Goal: Task Accomplishment & Management: Complete application form

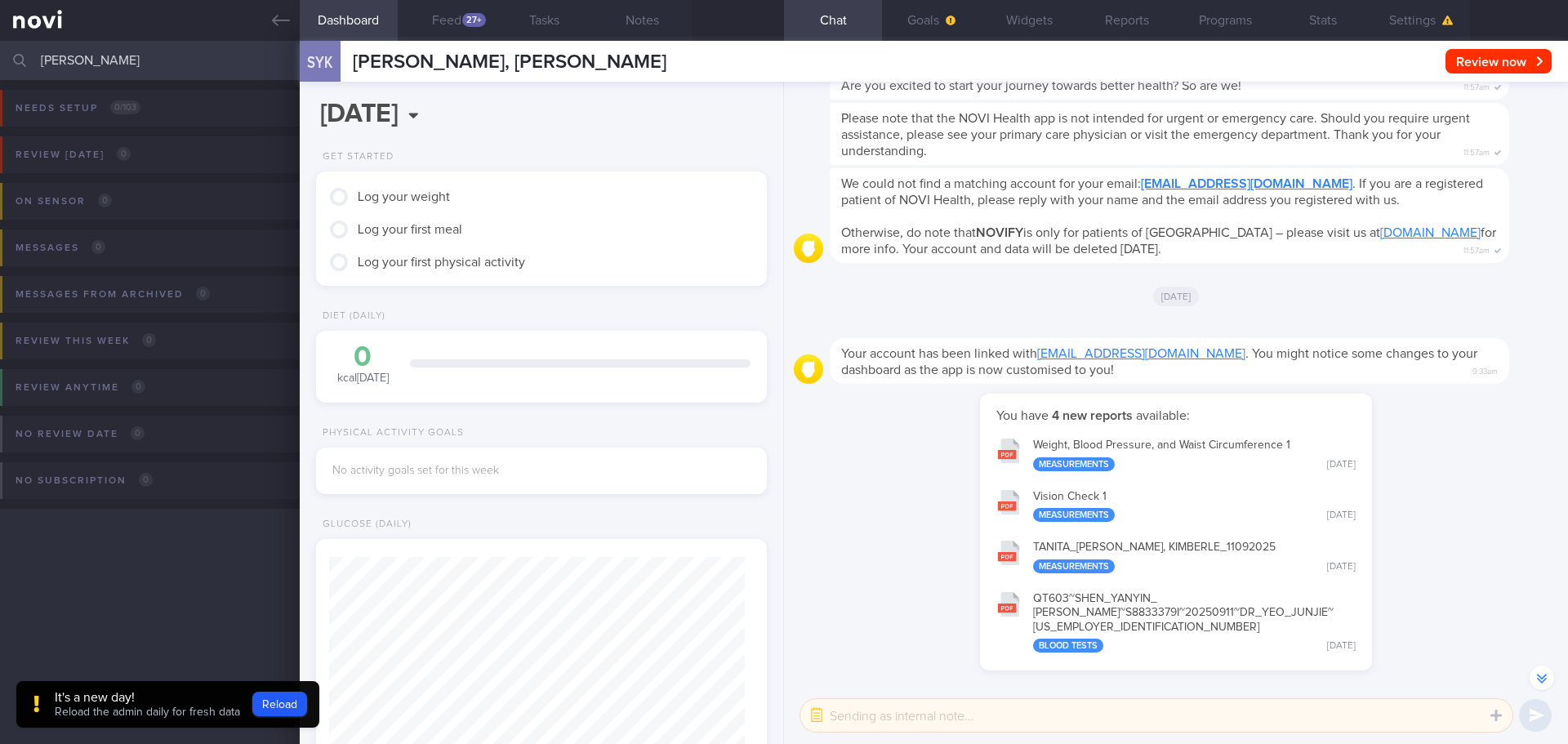
scroll to position [-303, 0]
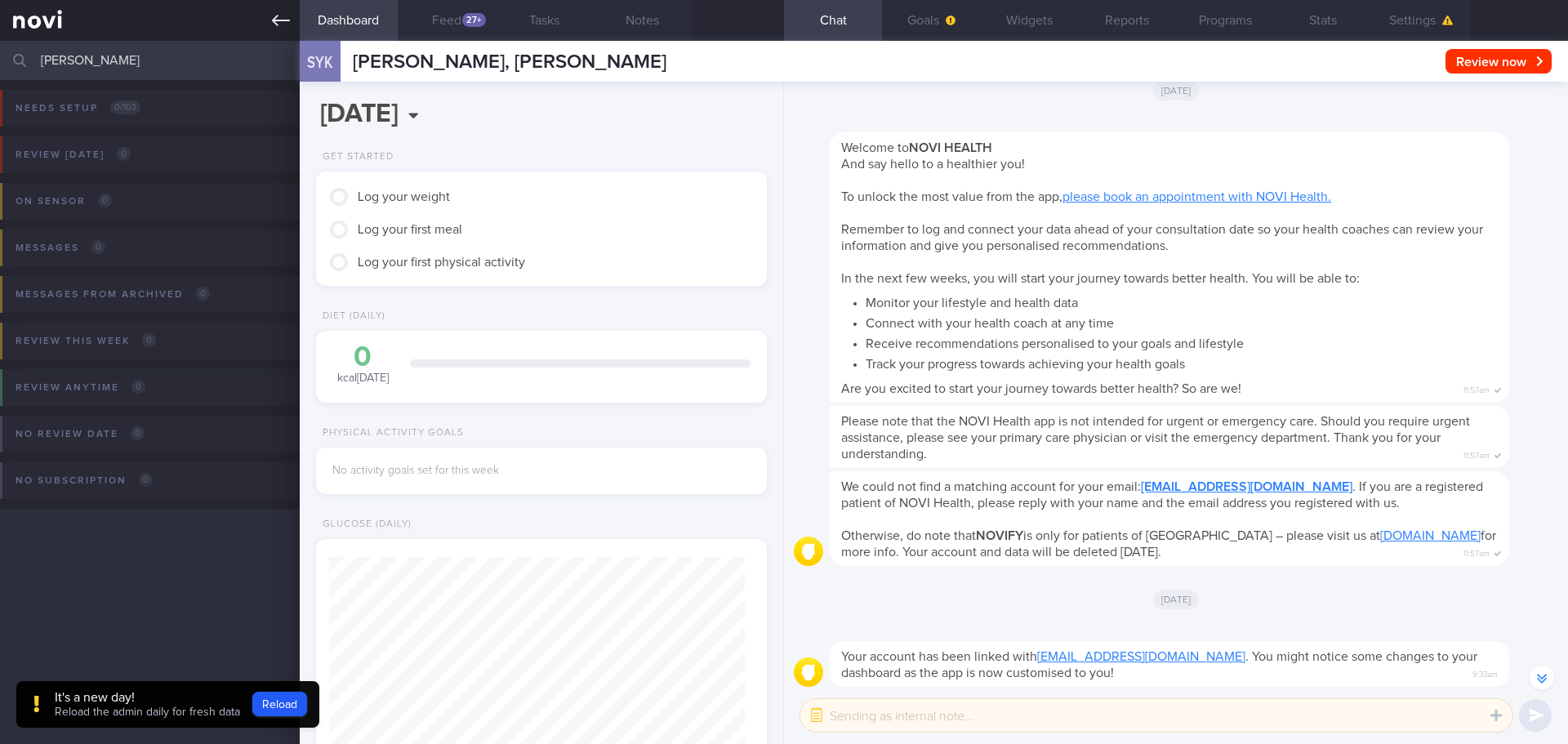
click at [277, 14] on icon at bounding box center [280, 19] width 18 height 18
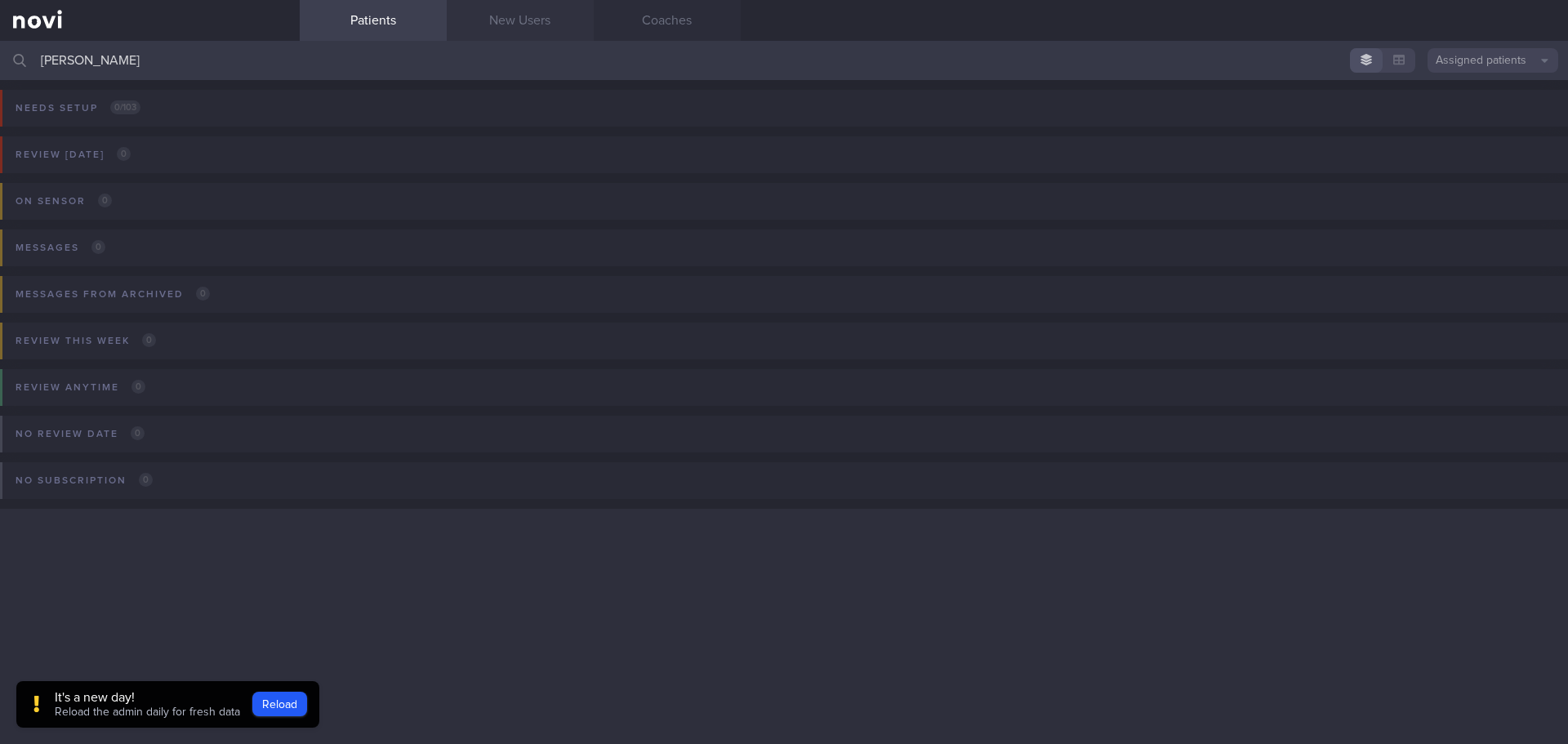
click at [524, 32] on link "New Users" at bounding box center [520, 20] width 147 height 41
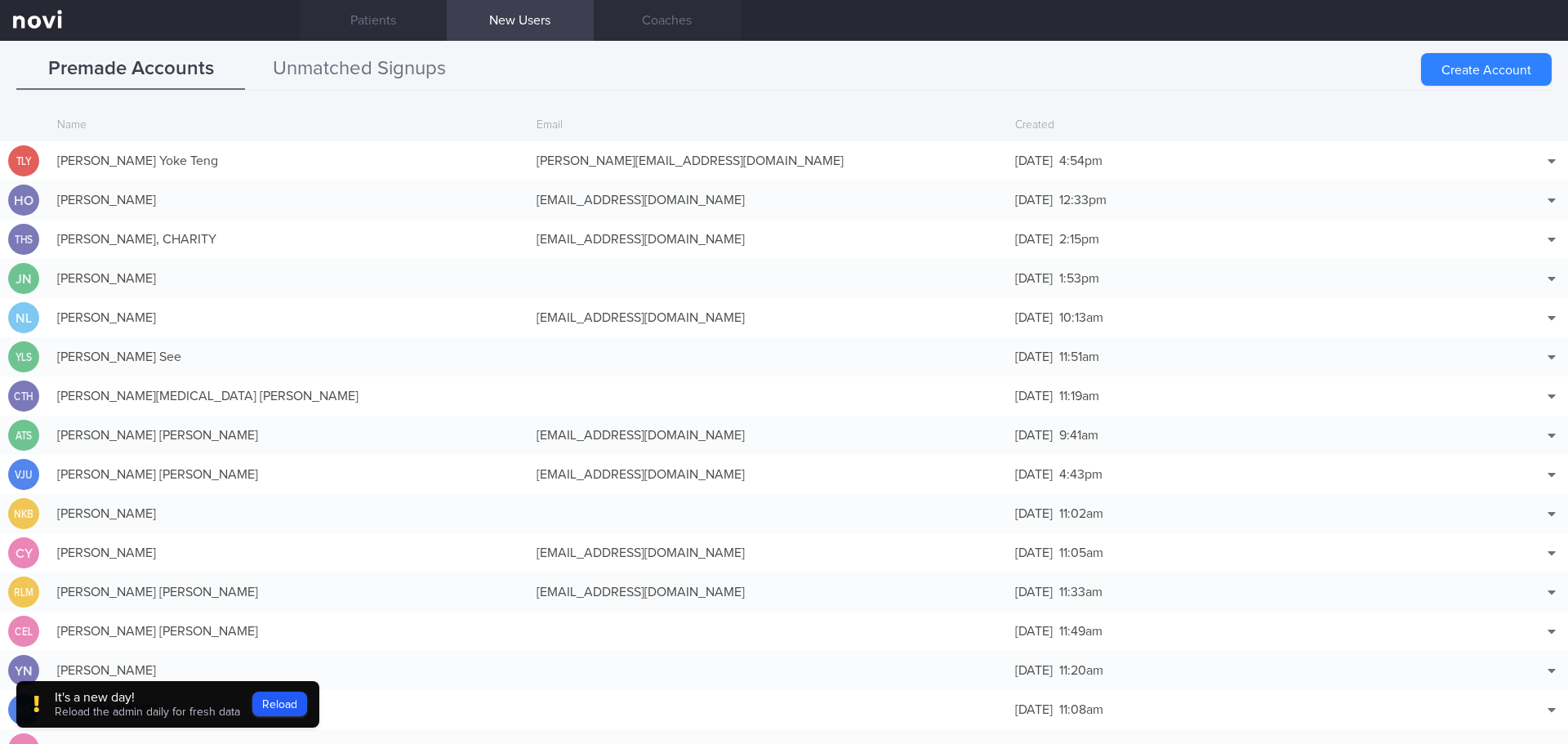
click at [383, 69] on button "Unmatched Signups" at bounding box center [360, 69] width 229 height 41
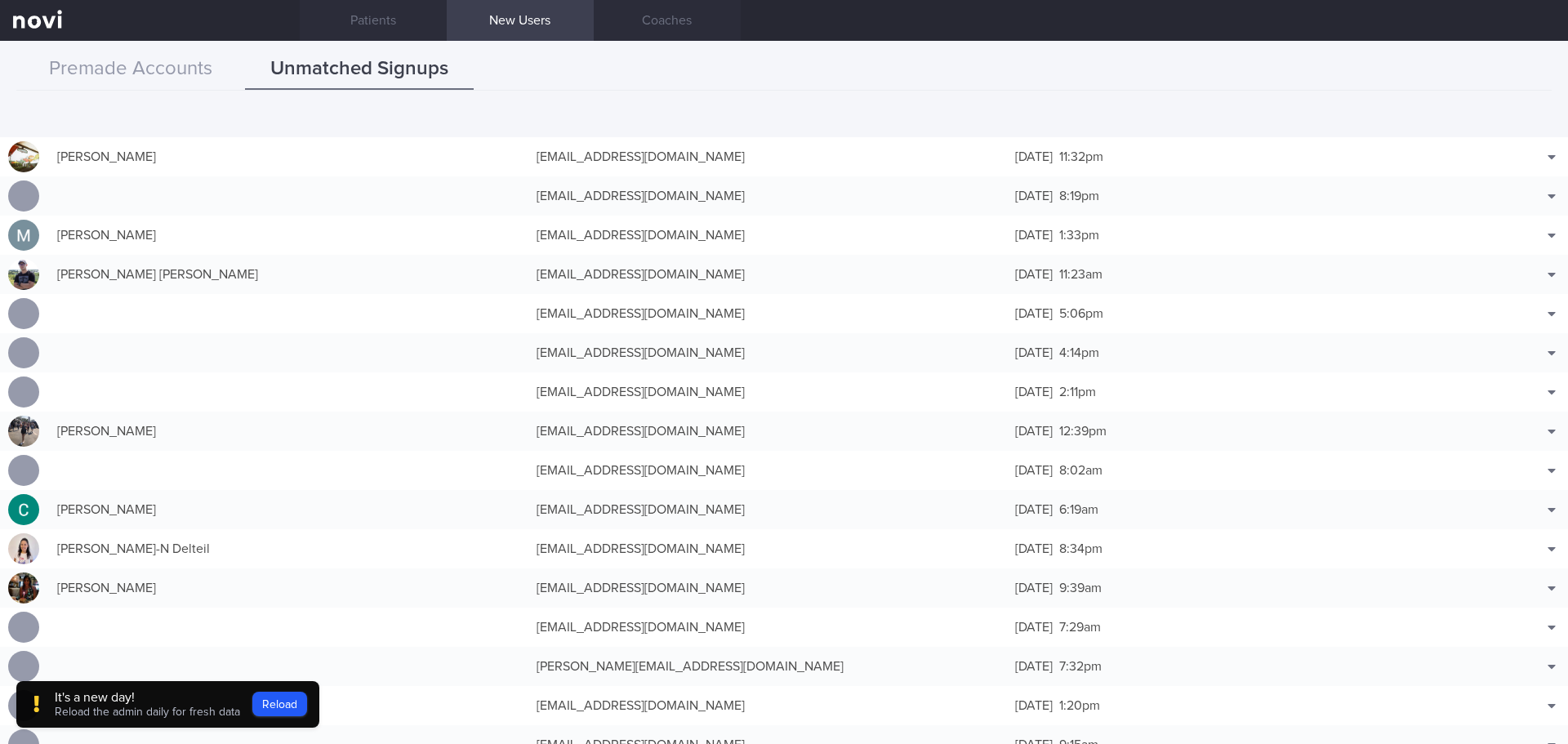
scroll to position [1634, 0]
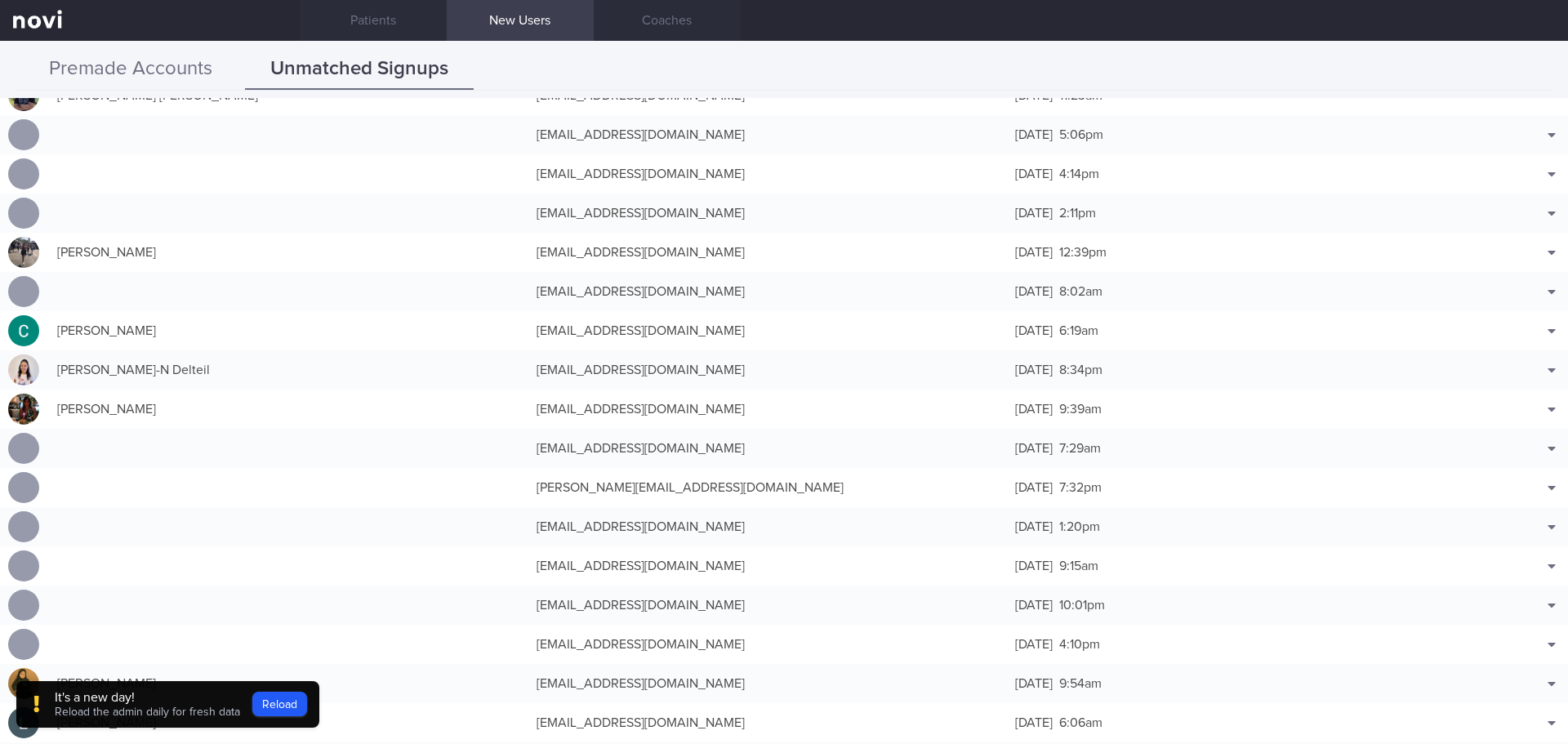
click at [165, 52] on button "Premade Accounts" at bounding box center [131, 69] width 229 height 41
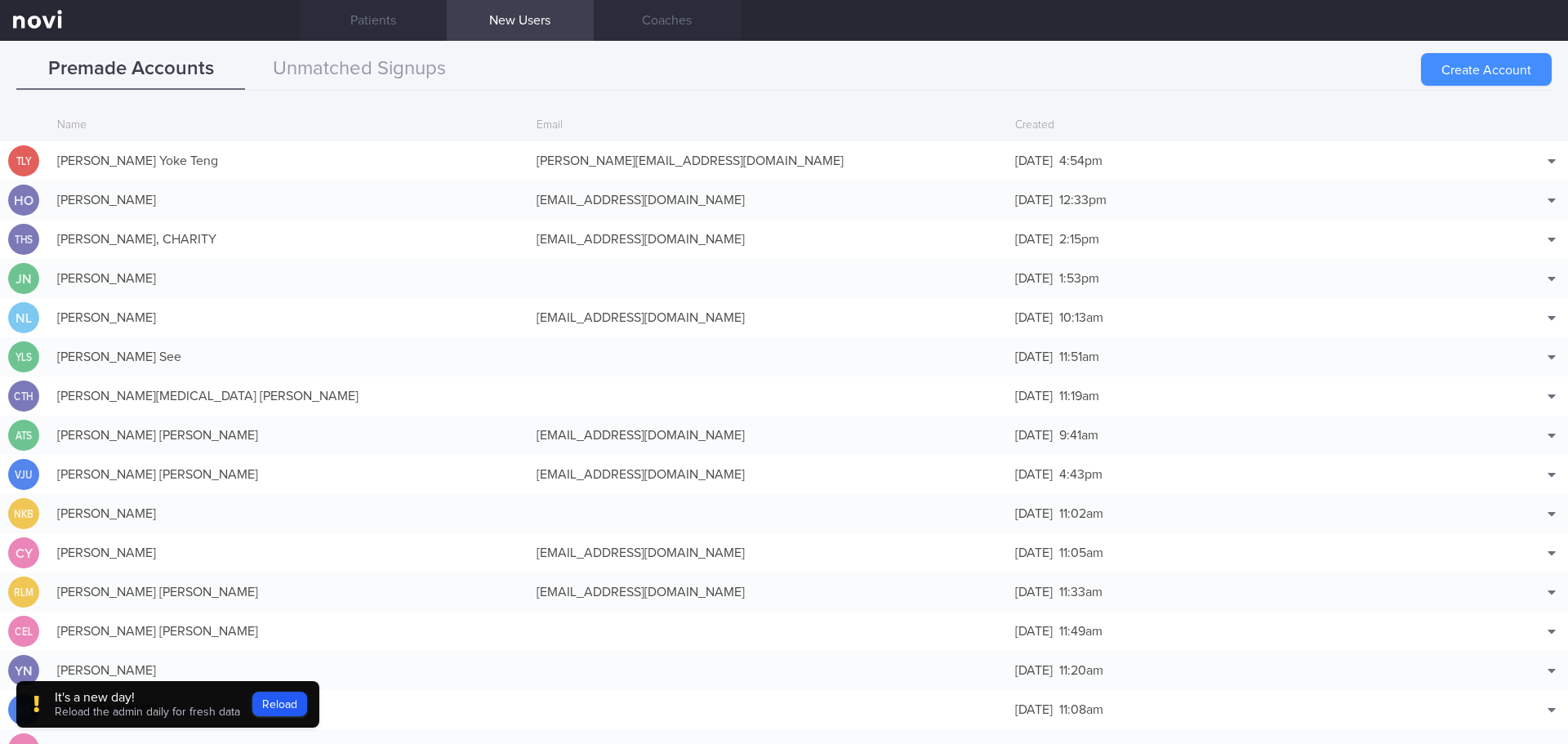
click at [1470, 69] on button "Create Account" at bounding box center [1486, 69] width 131 height 32
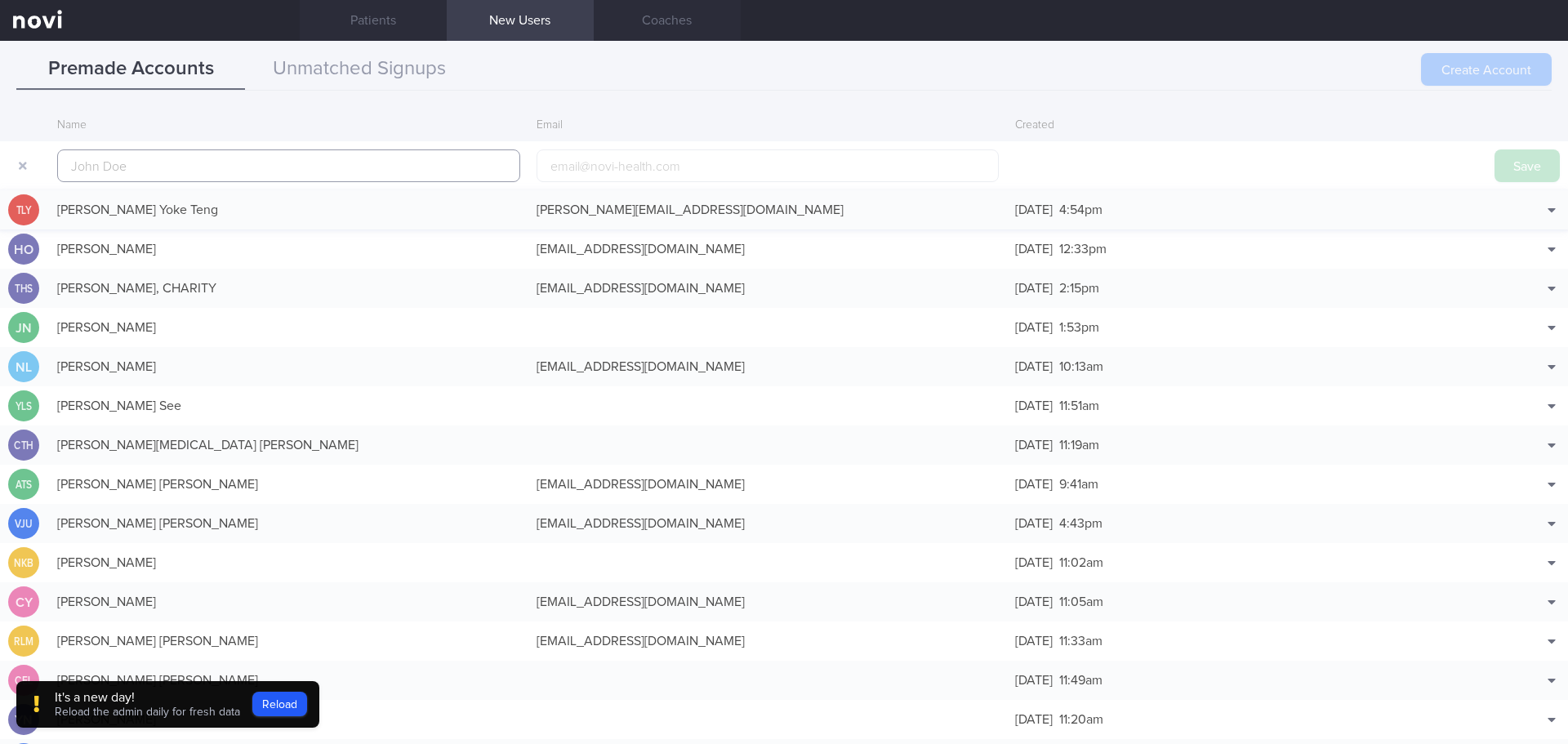
scroll to position [40, 0]
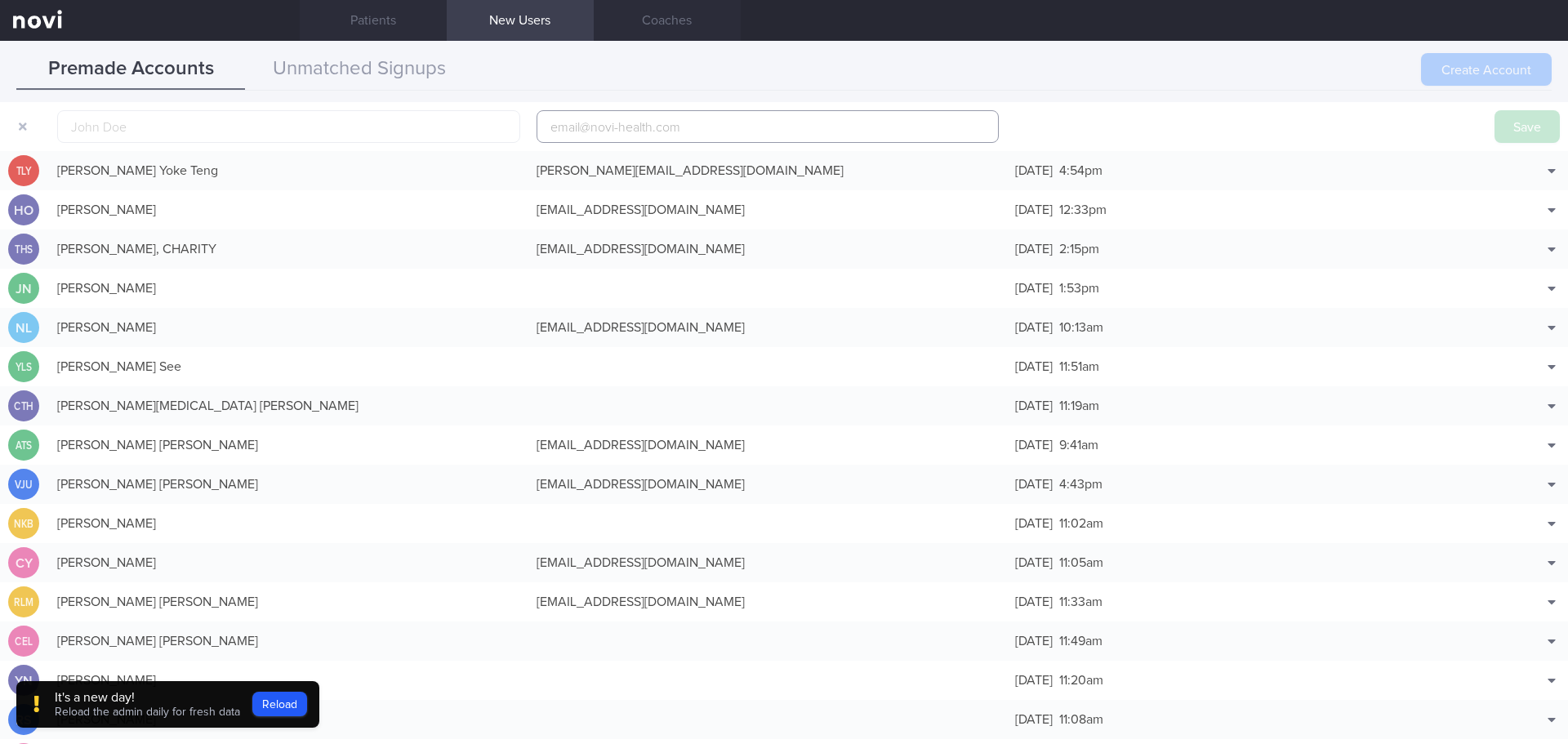
click at [590, 128] on input "email" at bounding box center [768, 126] width 463 height 32
paste input "[EMAIL_ADDRESS][DOMAIN_NAME]"
type input "[EMAIL_ADDRESS][DOMAIN_NAME]"
click at [301, 121] on input "text" at bounding box center [289, 126] width 463 height 32
paste input "[PERSON_NAME] [PERSON_NAME]"
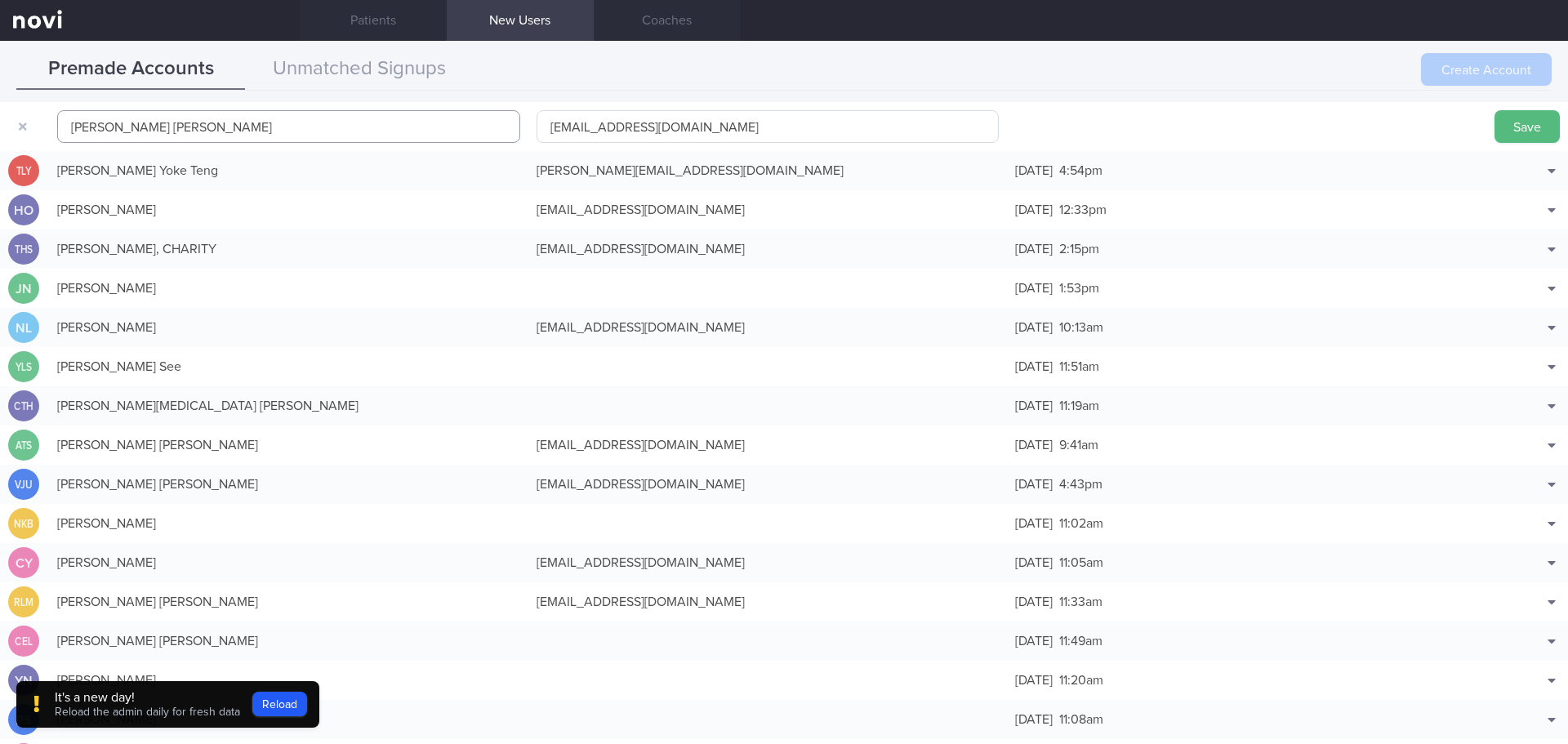
type input "[PERSON_NAME] [PERSON_NAME]"
click at [548, 131] on input "[EMAIL_ADDRESS][DOMAIN_NAME]" at bounding box center [768, 126] width 463 height 32
type input "[EMAIL_ADDRESS][DOMAIN_NAME]"
click at [1517, 113] on button "Save" at bounding box center [1527, 126] width 65 height 32
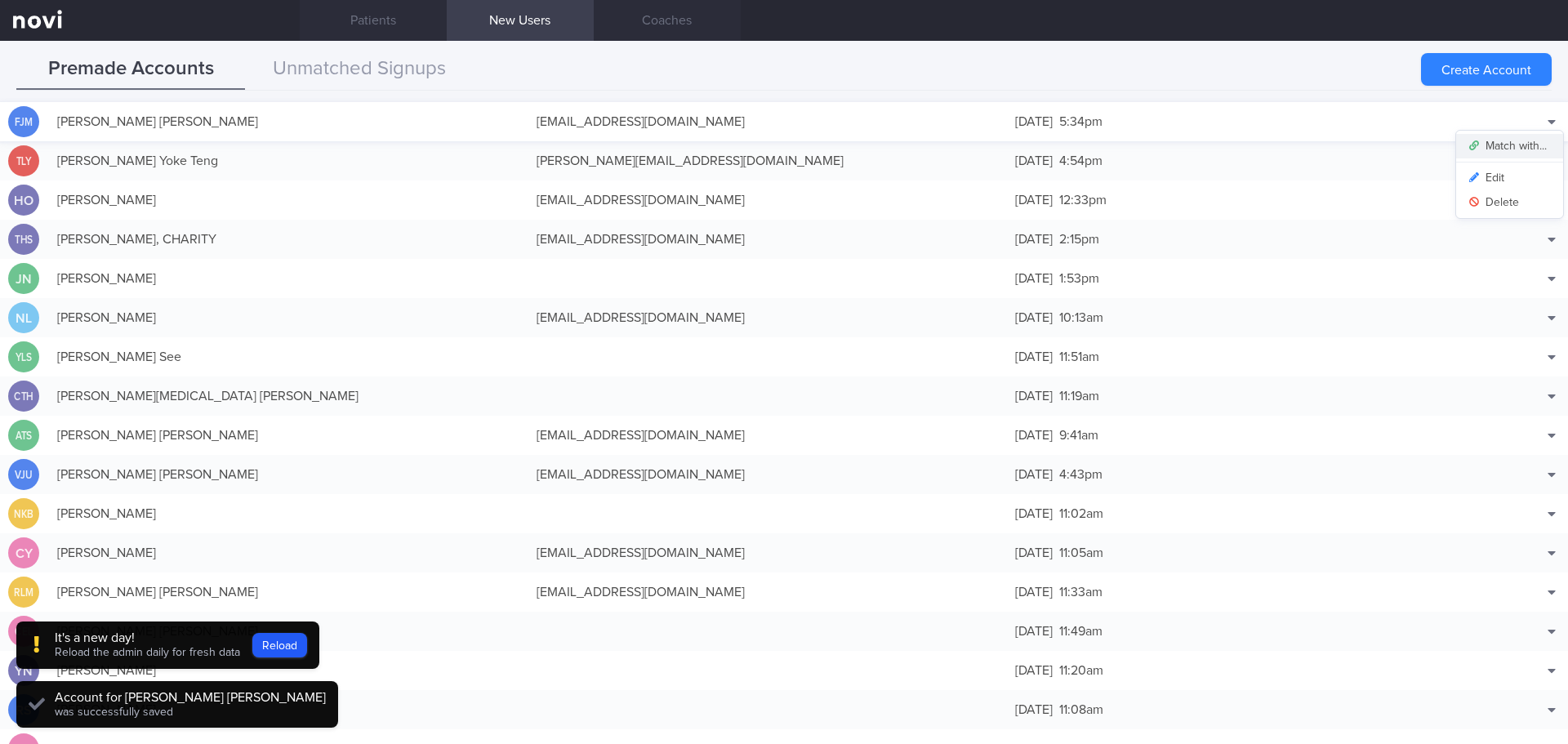
click at [1527, 141] on button "Match with..." at bounding box center [1509, 146] width 107 height 25
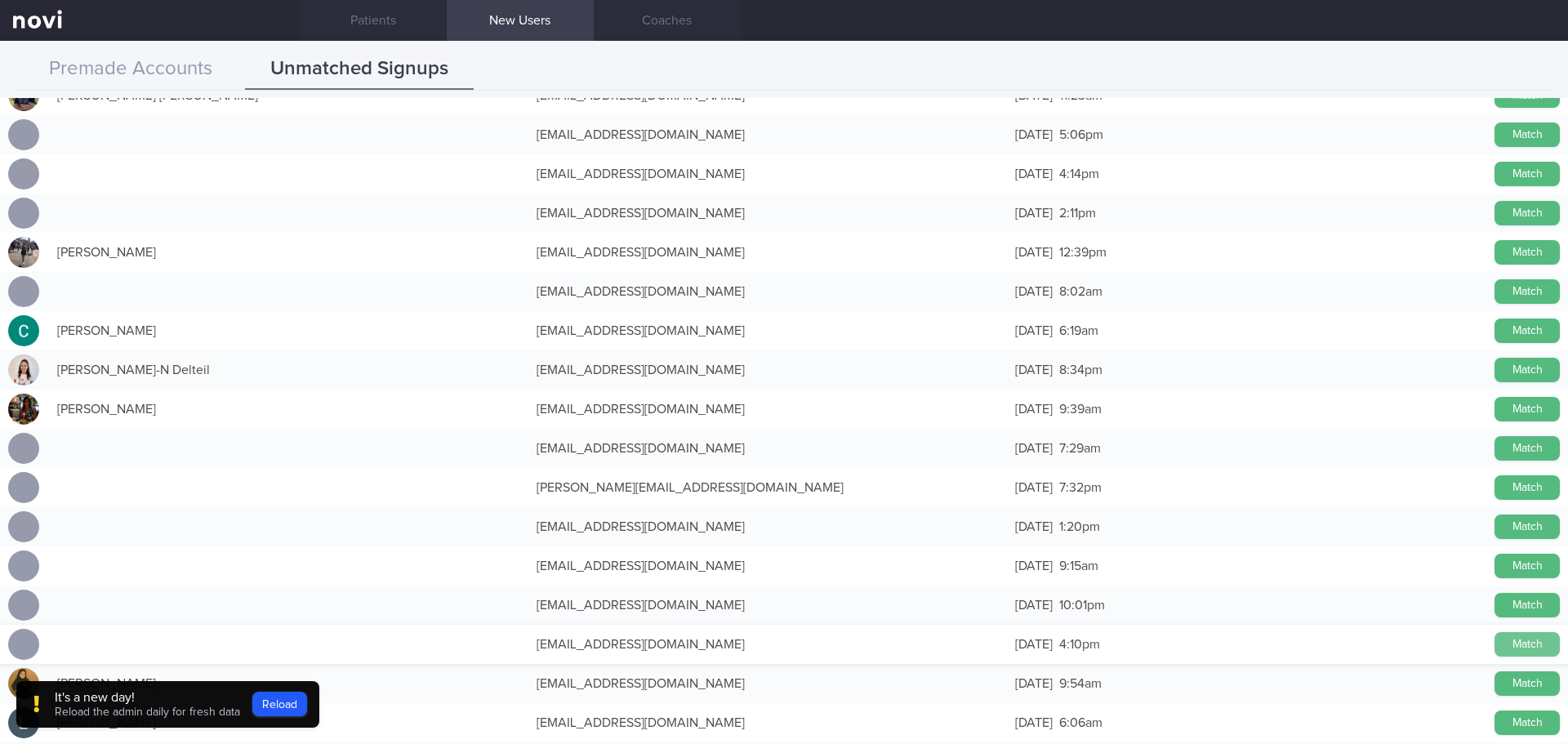
click at [1495, 642] on button "Match" at bounding box center [1527, 644] width 65 height 25
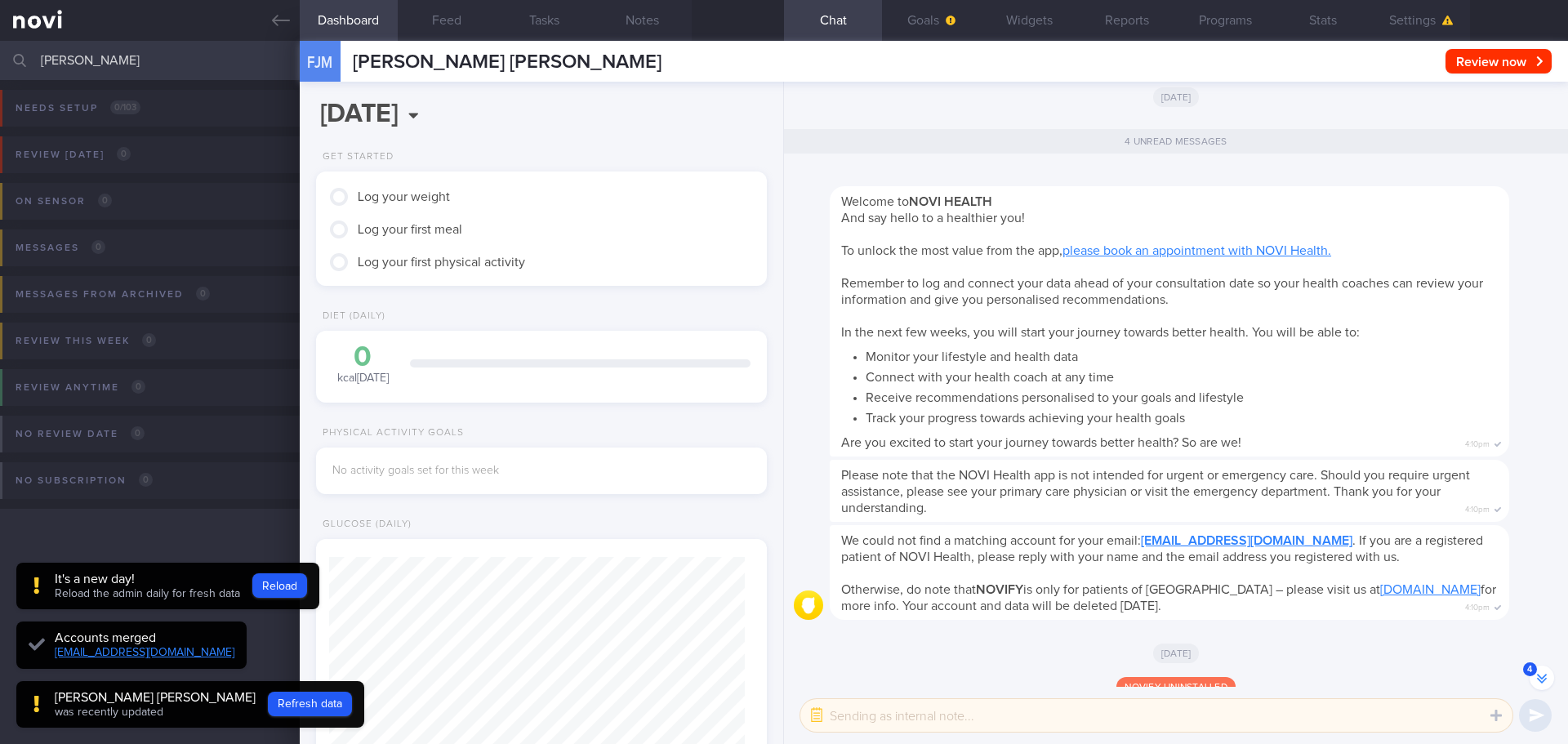
scroll to position [-60, 0]
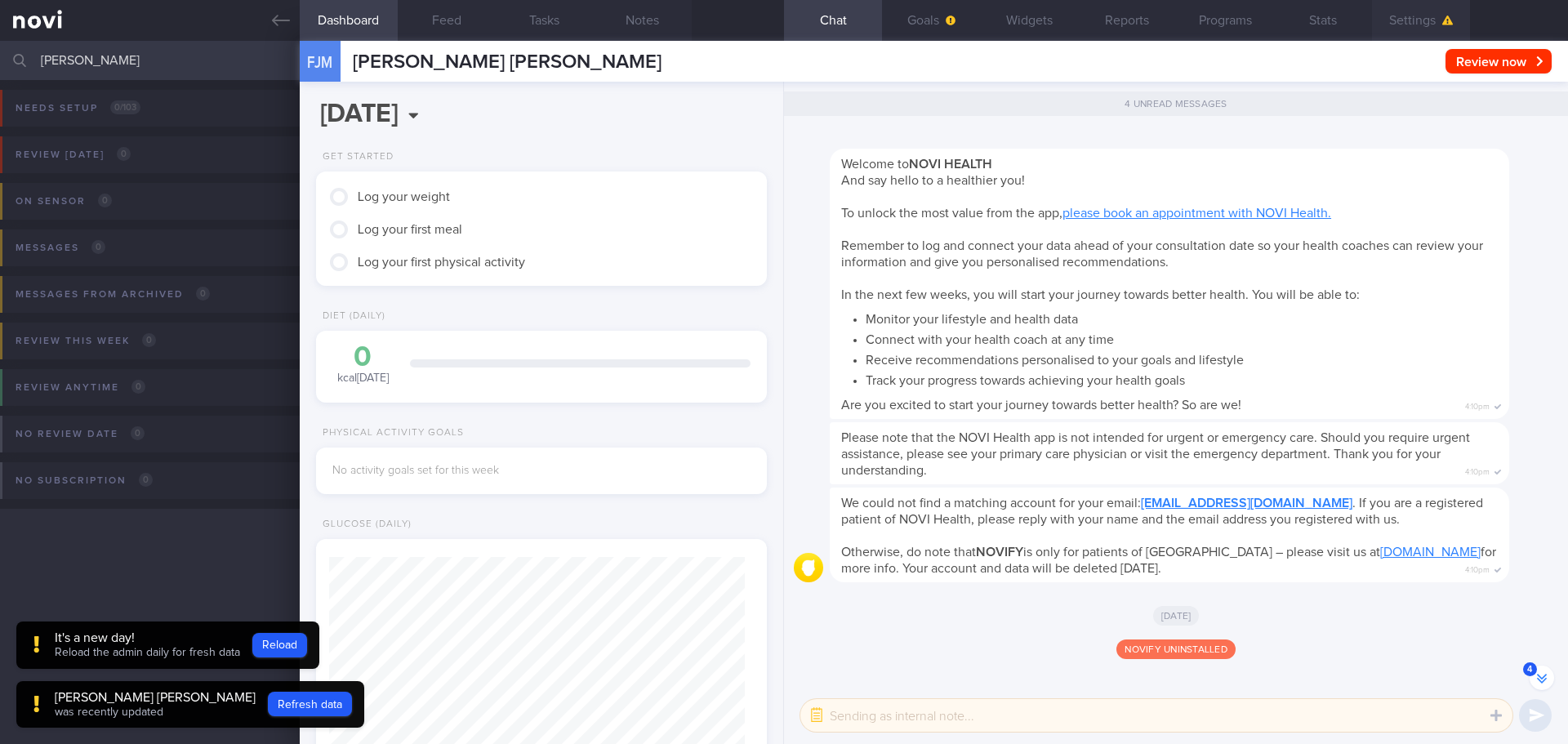
click at [1411, 22] on button "Settings" at bounding box center [1421, 20] width 98 height 41
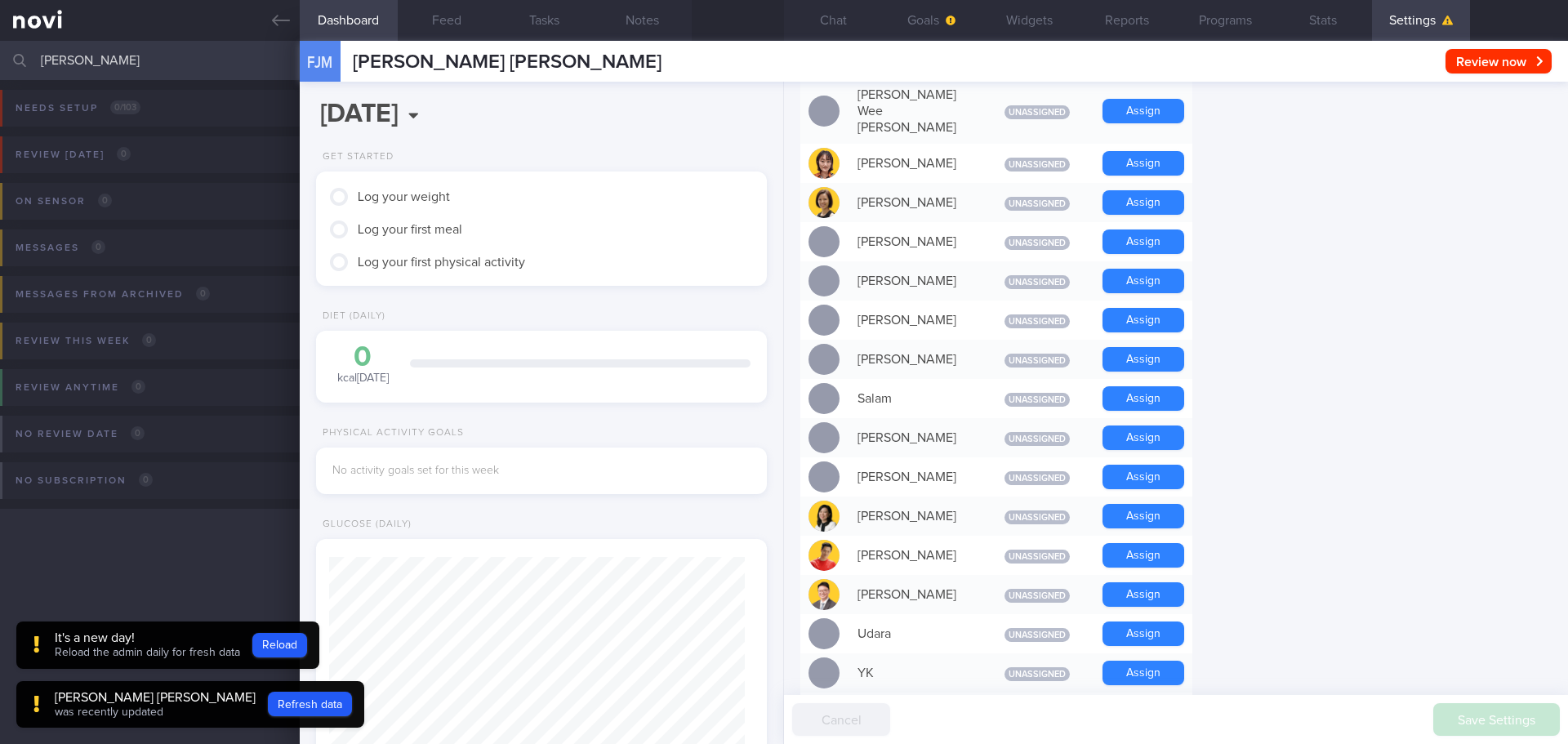
scroll to position [1225, 0]
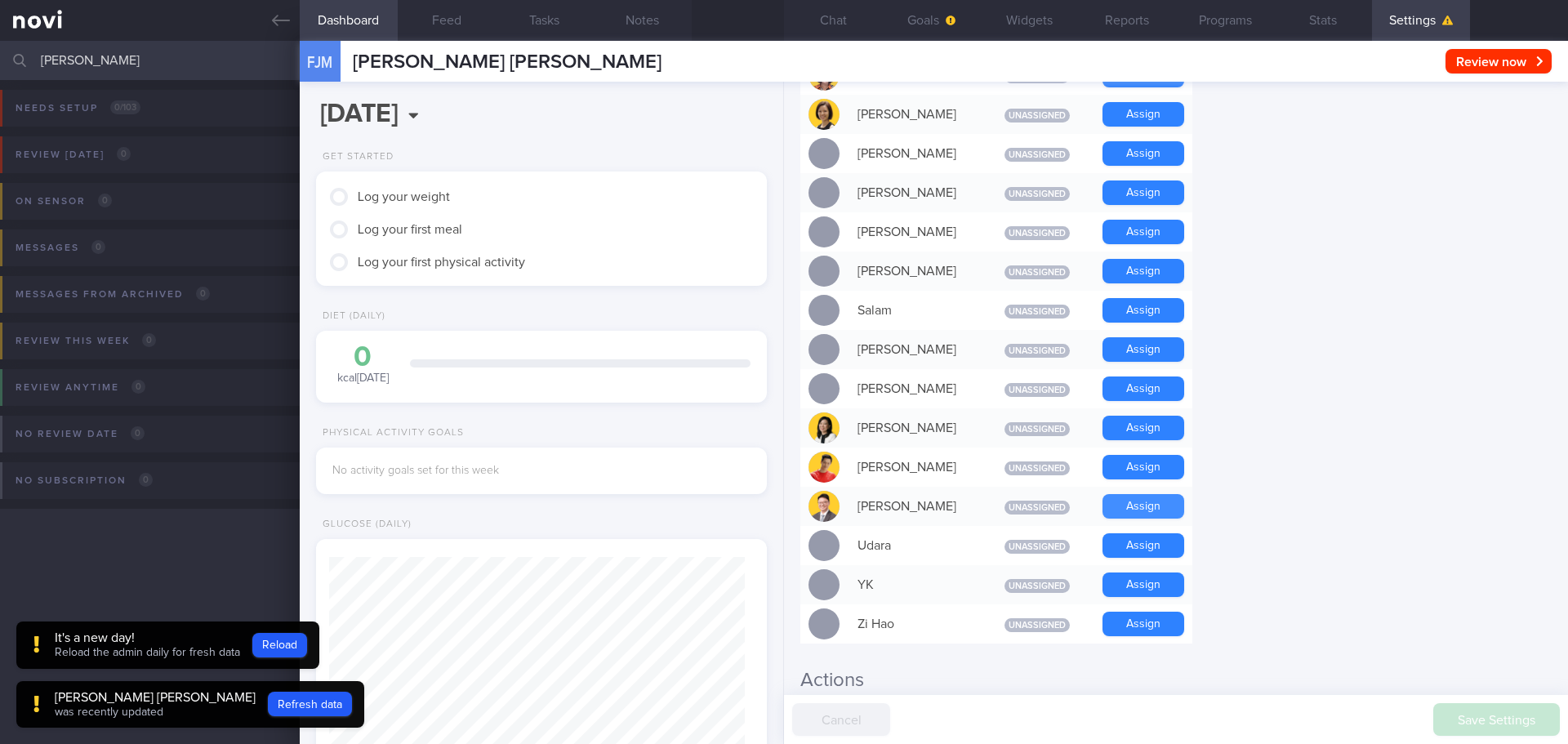
click at [1145, 494] on button "Assign" at bounding box center [1143, 506] width 82 height 25
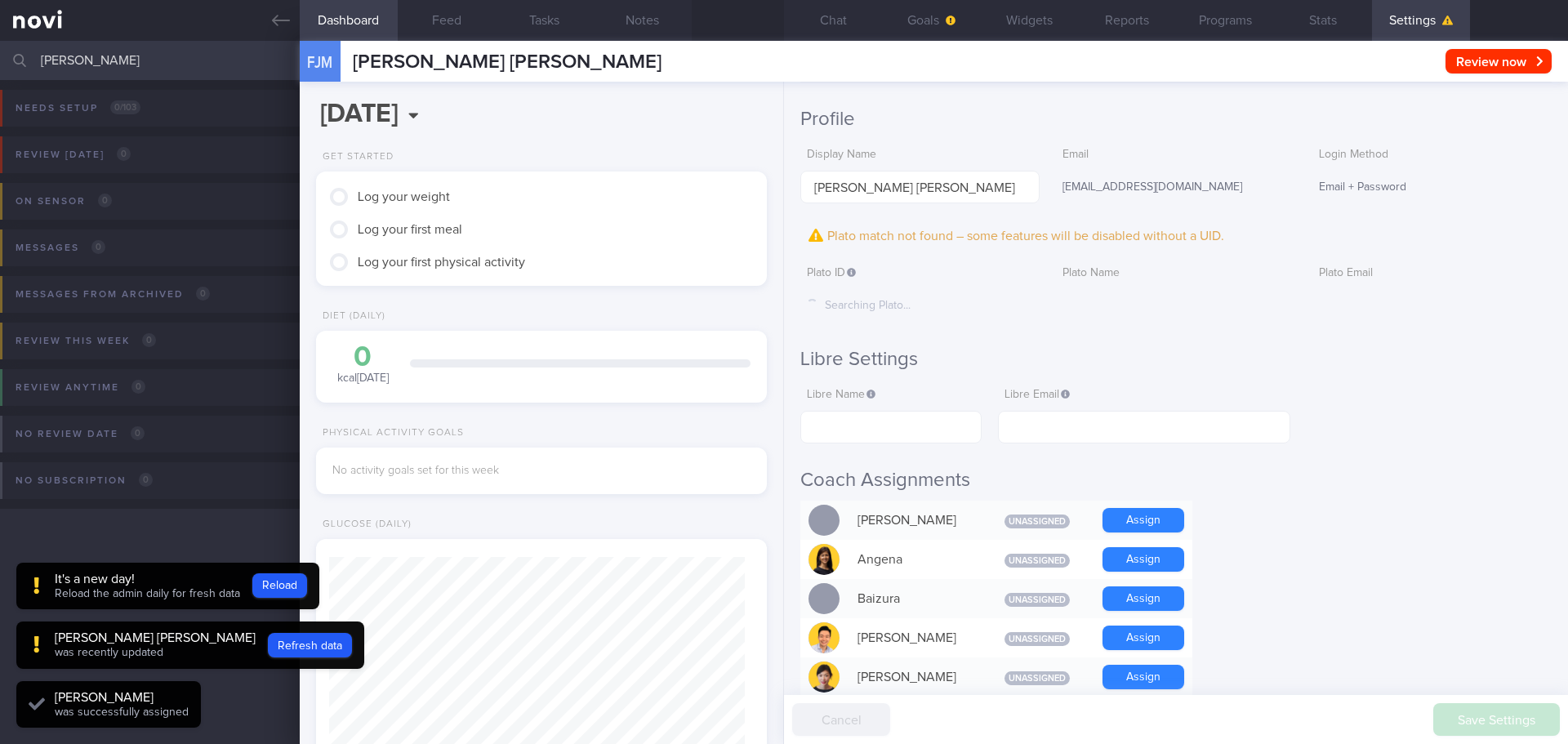
scroll to position [0, 0]
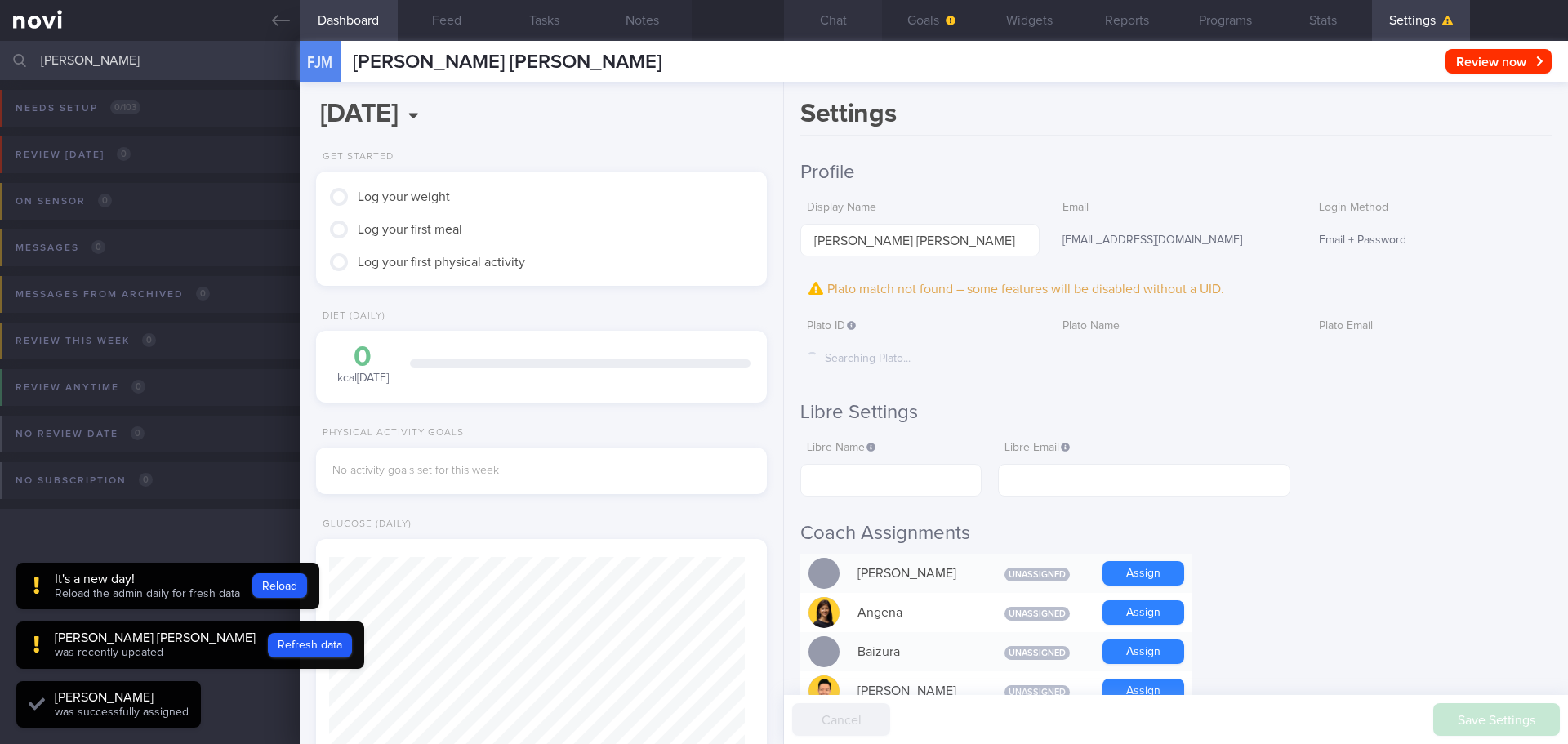
click at [847, 37] on button "Chat" at bounding box center [832, 20] width 98 height 41
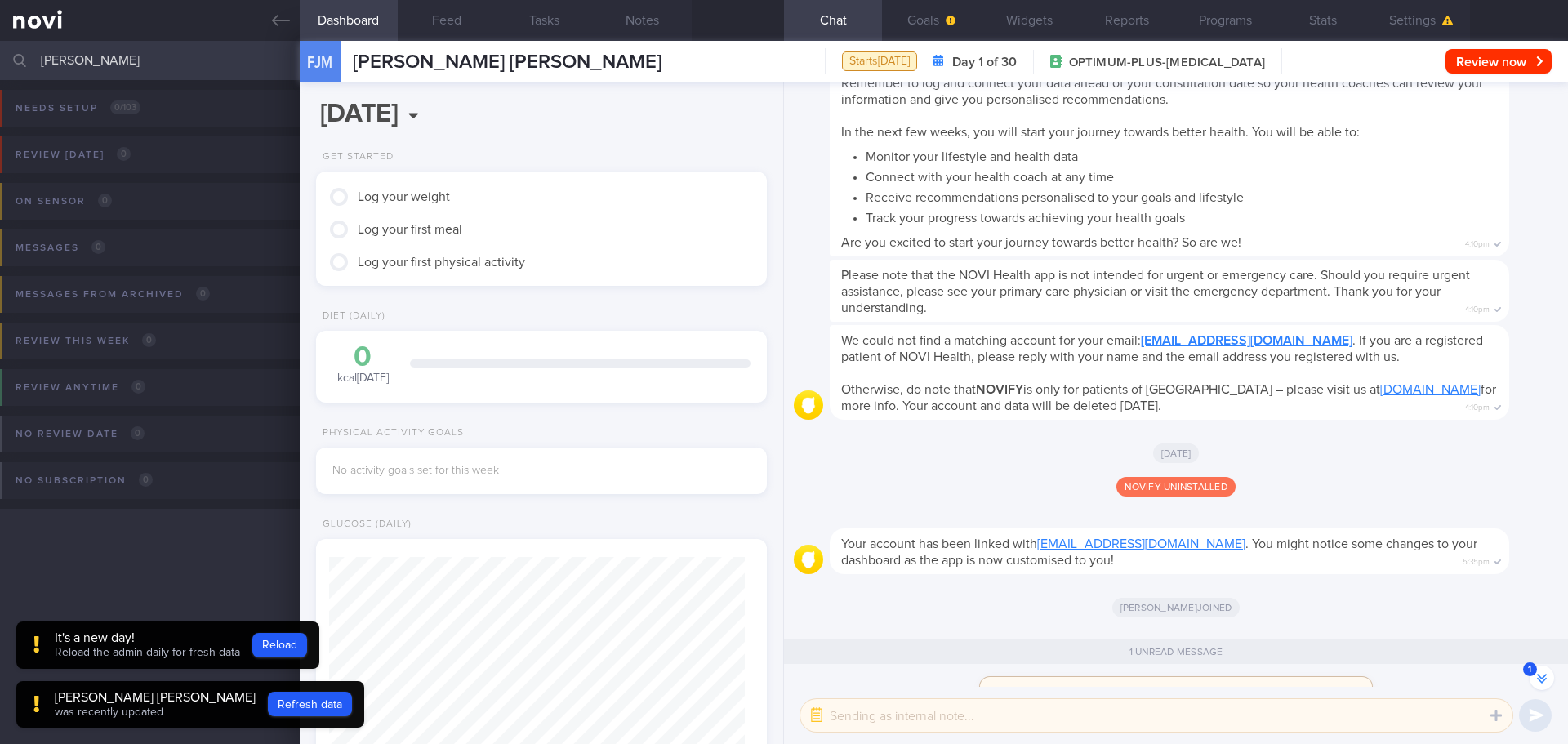
scroll to position [-73, 0]
